Goal: Find specific page/section: Find specific page/section

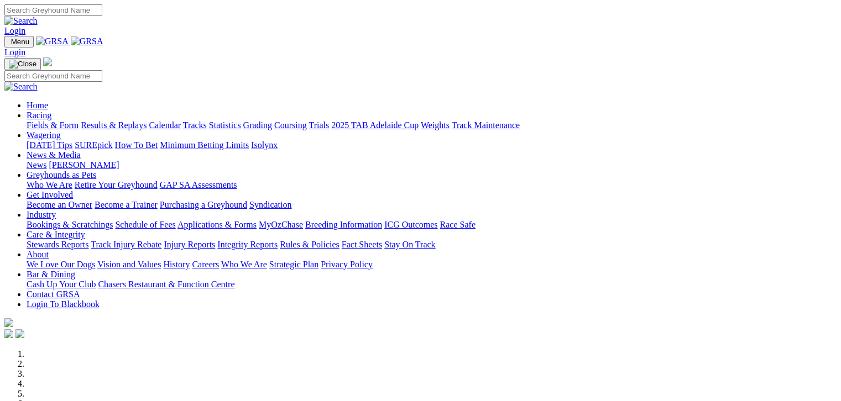
click at [38, 121] on link "Fields & Form" at bounding box center [53, 125] width 52 height 9
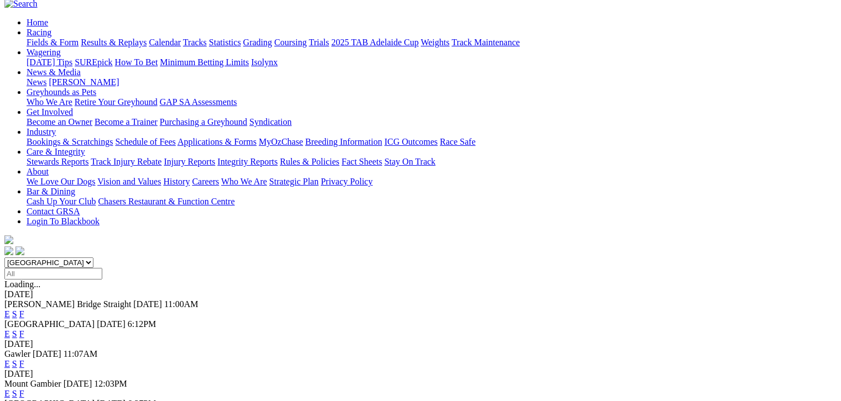
scroll to position [111, 0]
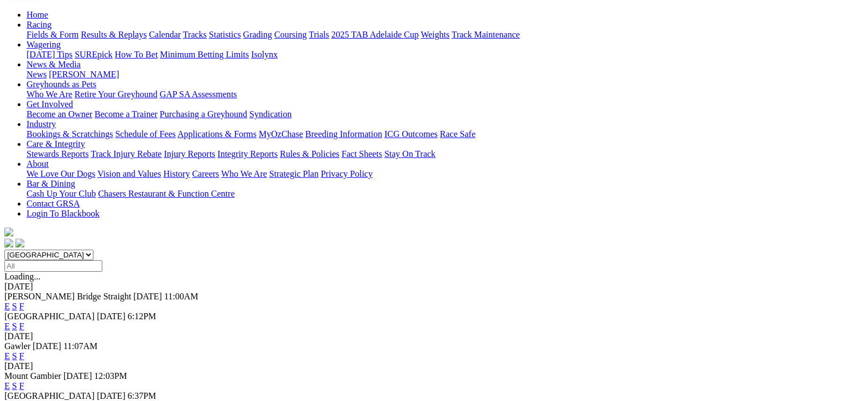
click at [24, 401] on link "F" at bounding box center [21, 405] width 5 height 9
